Goal: Transaction & Acquisition: Book appointment/travel/reservation

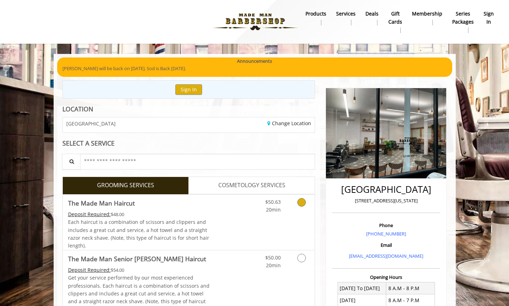
click at [302, 204] on icon "Grooming services" at bounding box center [302, 202] width 8 height 8
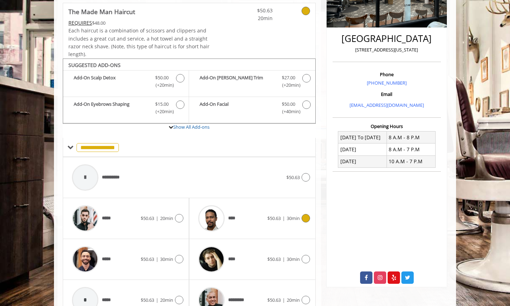
scroll to position [190, 0]
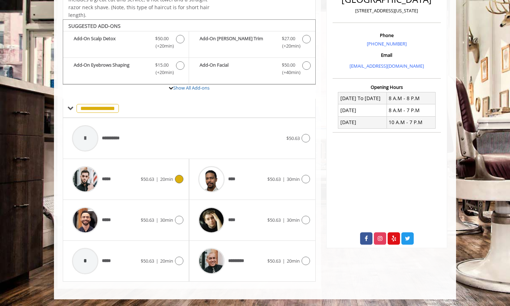
click at [135, 183] on div "*****" at bounding box center [104, 180] width 72 height 34
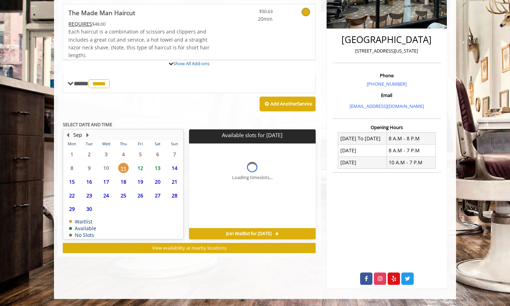
scroll to position [183, 0]
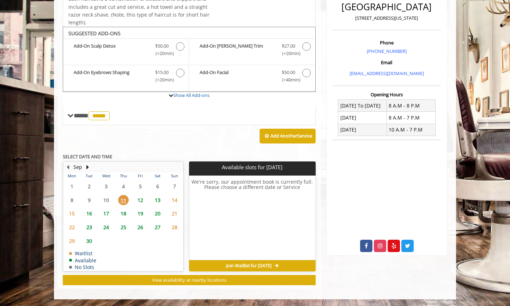
click at [140, 200] on span "12" at bounding box center [140, 200] width 11 height 10
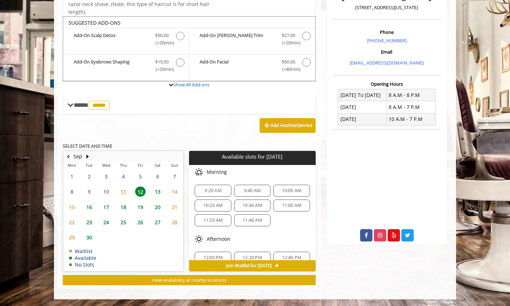
click at [124, 193] on span "11" at bounding box center [123, 192] width 11 height 10
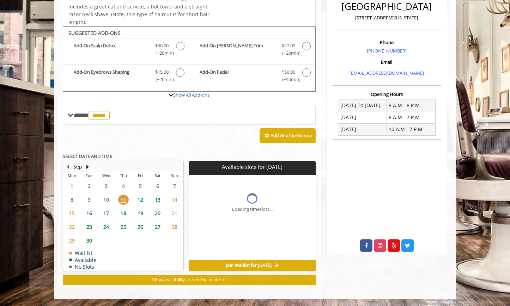
scroll to position [183, 0]
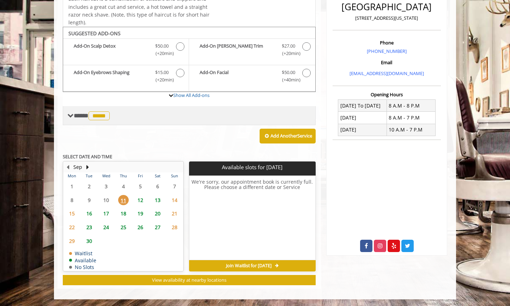
click at [71, 116] on span at bounding box center [70, 116] width 6 height 6
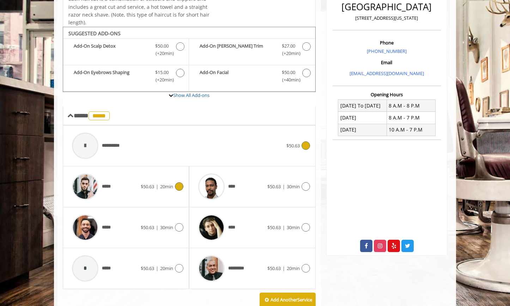
click at [88, 149] on div at bounding box center [85, 146] width 26 height 26
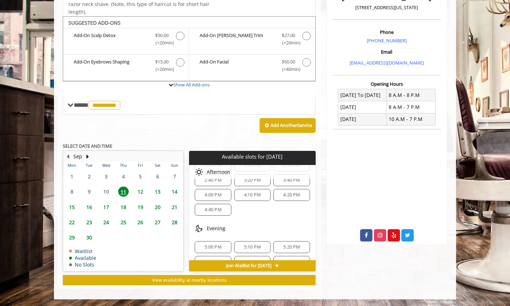
scroll to position [79, 0]
